Goal: Find specific page/section: Find specific page/section

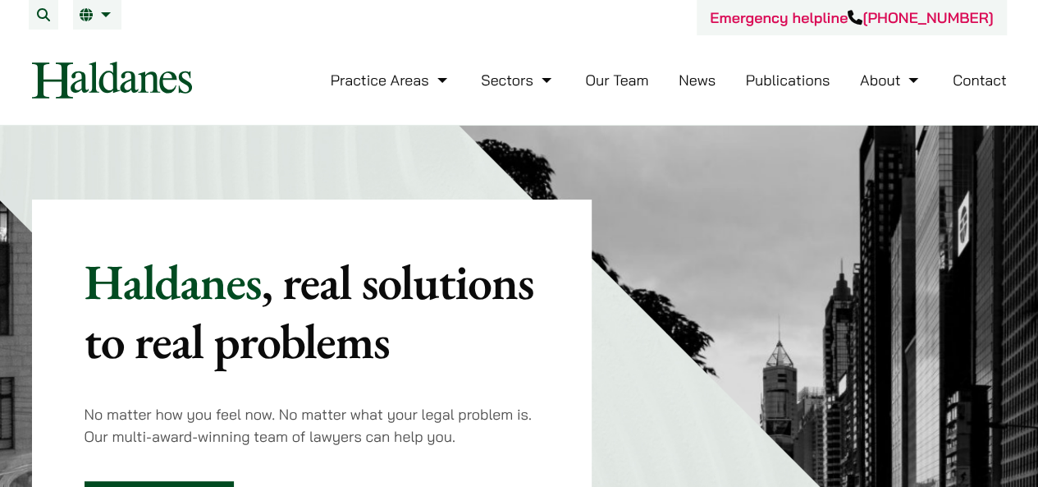
click at [620, 75] on link "Our Team" at bounding box center [616, 80] width 63 height 19
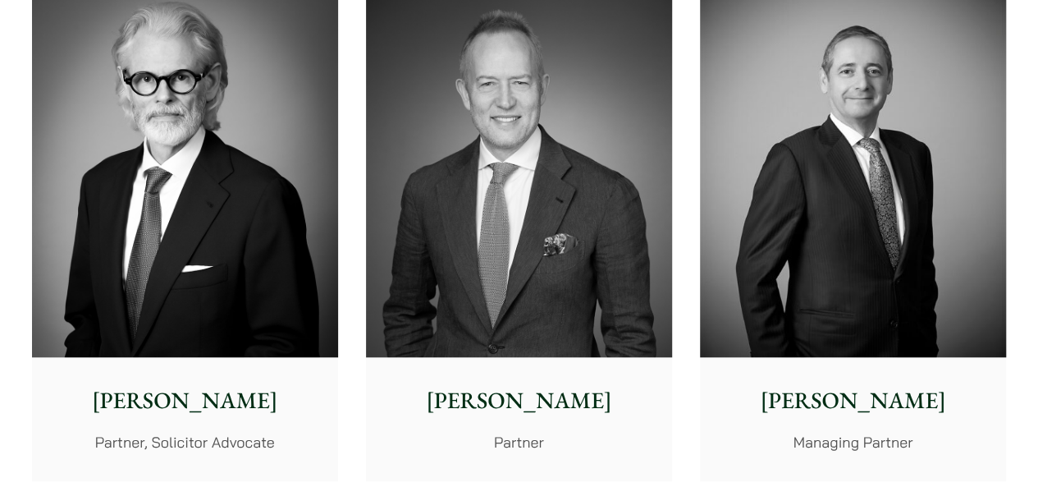
scroll to position [502, 0]
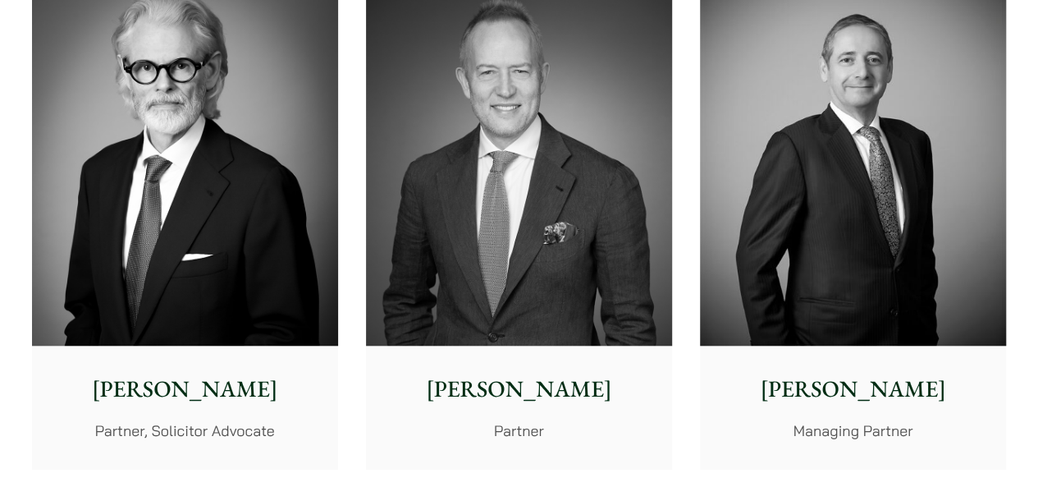
drag, startPoint x: 1033, startPoint y: 50, endPoint x: 1050, endPoint y: 73, distance: 28.2
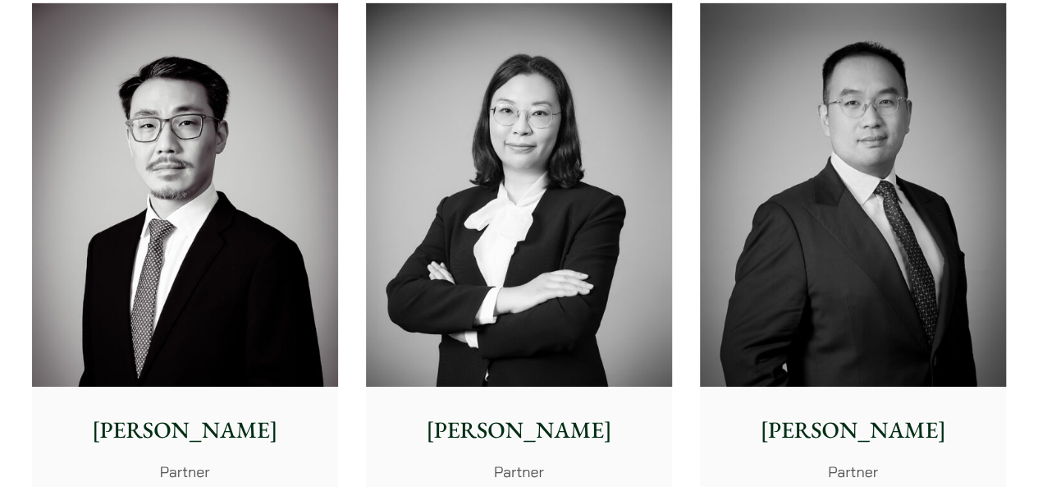
scroll to position [2316, 0]
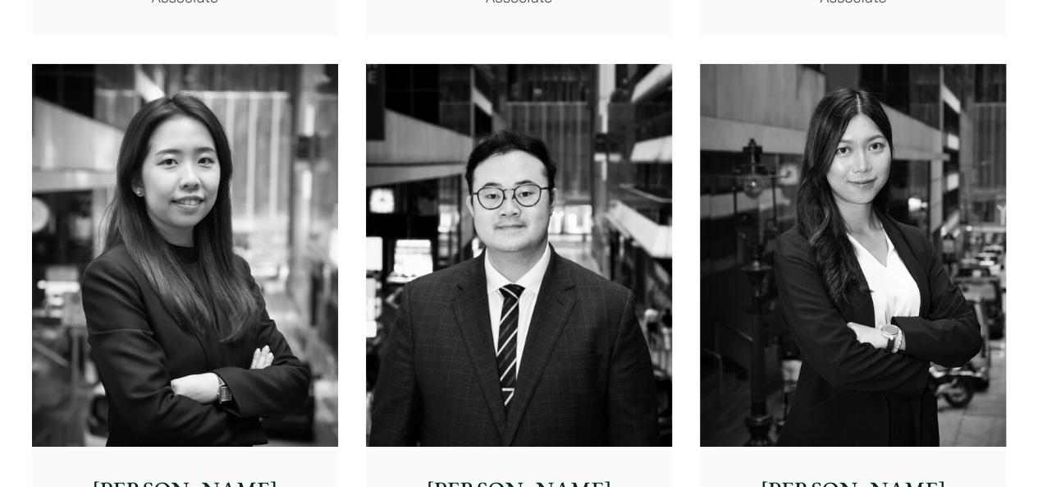
scroll to position [5895, 0]
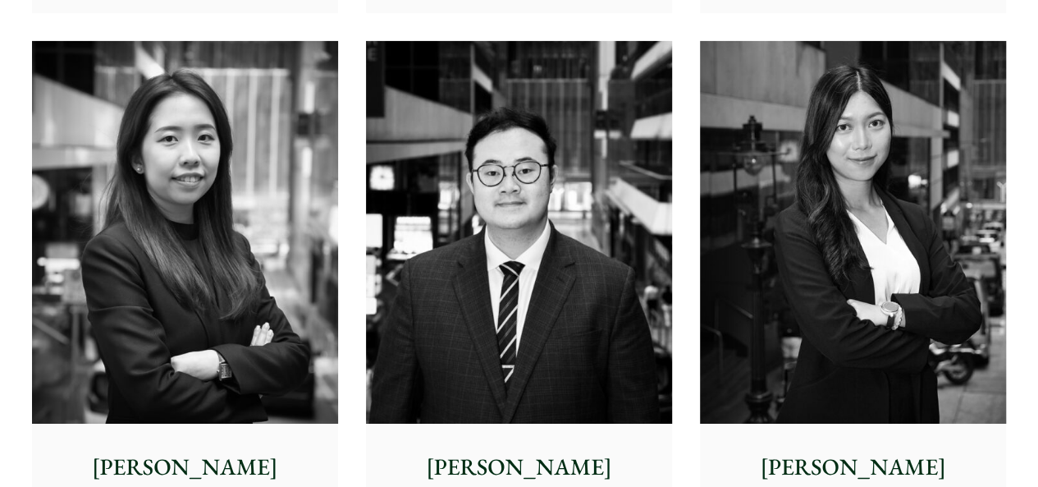
click at [466, 53] on img at bounding box center [519, 232] width 306 height 383
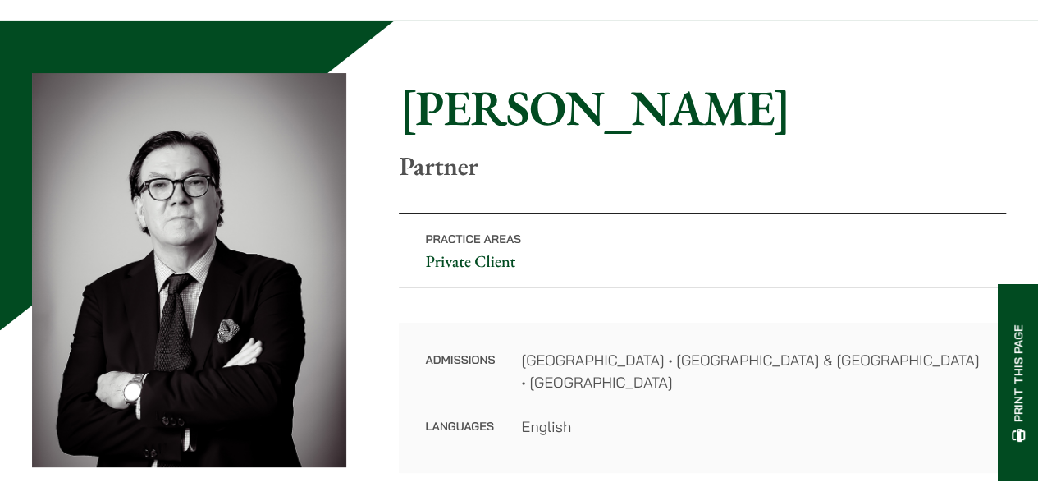
scroll to position [97, 0]
